Goal: Task Accomplishment & Management: Manage account settings

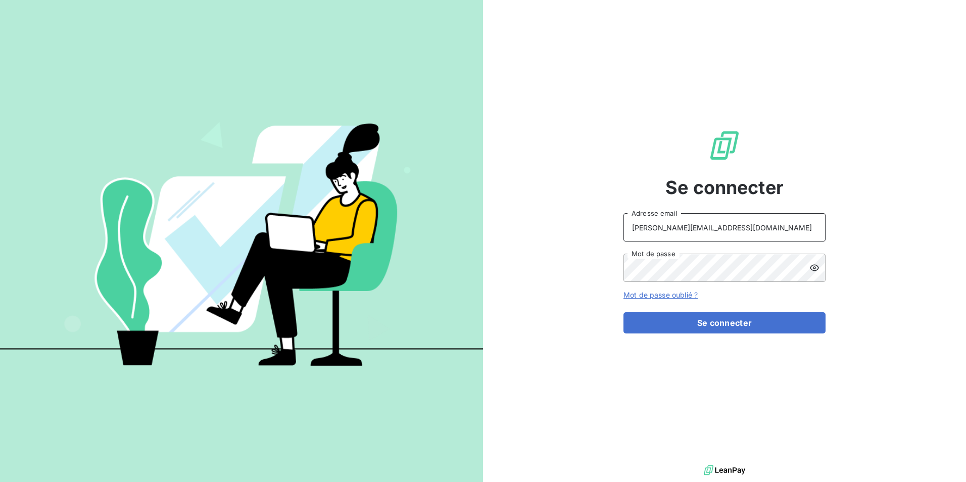
drag, startPoint x: 772, startPoint y: 230, endPoint x: 556, endPoint y: 220, distance: 216.9
click at [556, 220] on div "Se connecter [PERSON_NAME][EMAIL_ADDRESS][DOMAIN_NAME] Adresse email Mot de pas…" at bounding box center [724, 231] width 483 height 463
paste input "[PERSON_NAME][EMAIL_ADDRESS][DOMAIN_NAME]"
click at [821, 267] on div at bounding box center [817, 268] width 16 height 28
click at [701, 322] on button "Se connecter" at bounding box center [724, 322] width 202 height 21
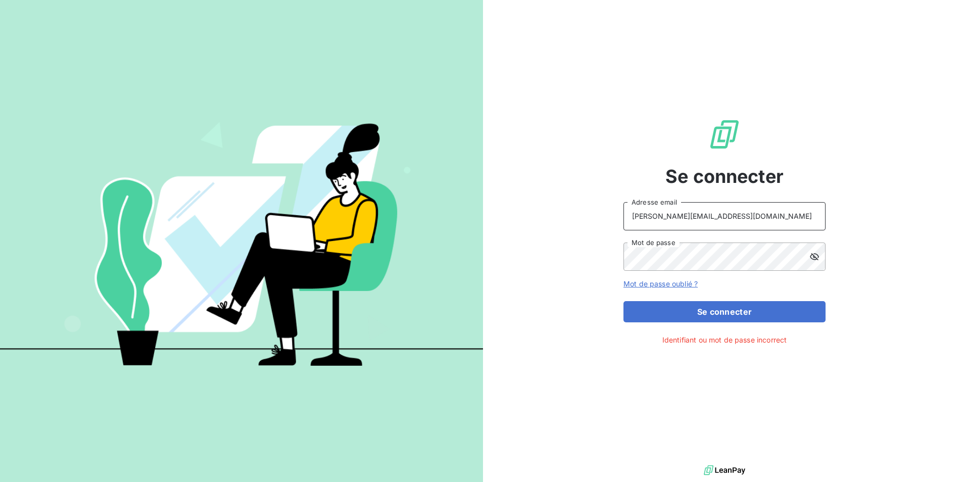
click at [757, 217] on input "[PERSON_NAME][EMAIL_ADDRESS][DOMAIN_NAME]" at bounding box center [724, 216] width 202 height 28
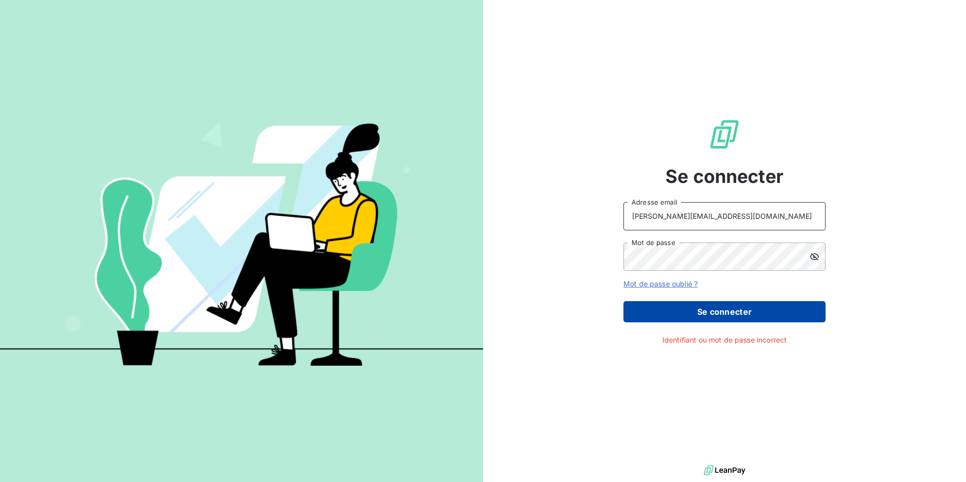
type input "[PERSON_NAME][EMAIL_ADDRESS][DOMAIN_NAME]"
click at [724, 313] on button "Se connecter" at bounding box center [724, 311] width 202 height 21
